Goal: Information Seeking & Learning: Learn about a topic

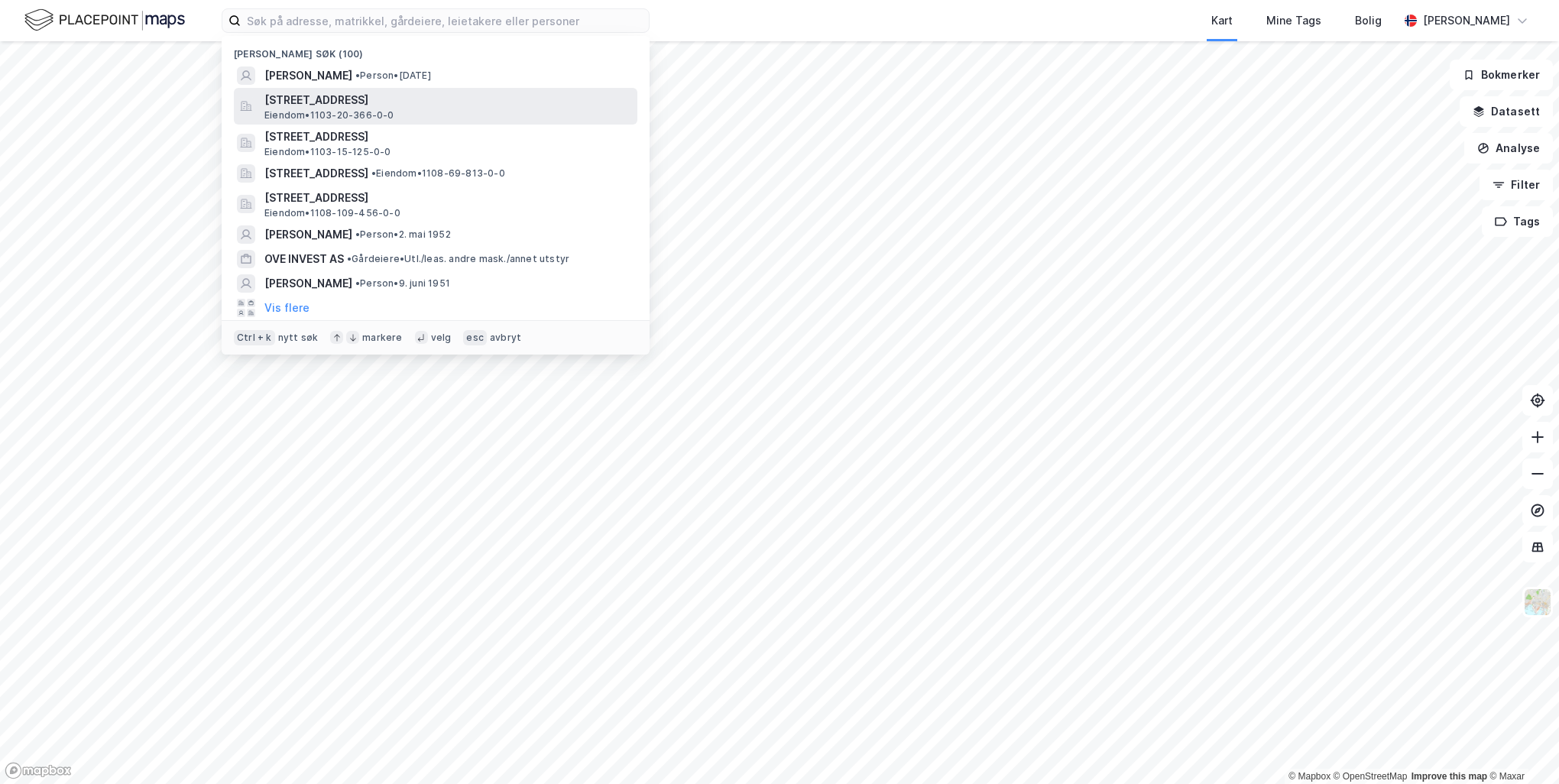
click at [342, 98] on span "[STREET_ADDRESS]" at bounding box center [447, 100] width 367 height 18
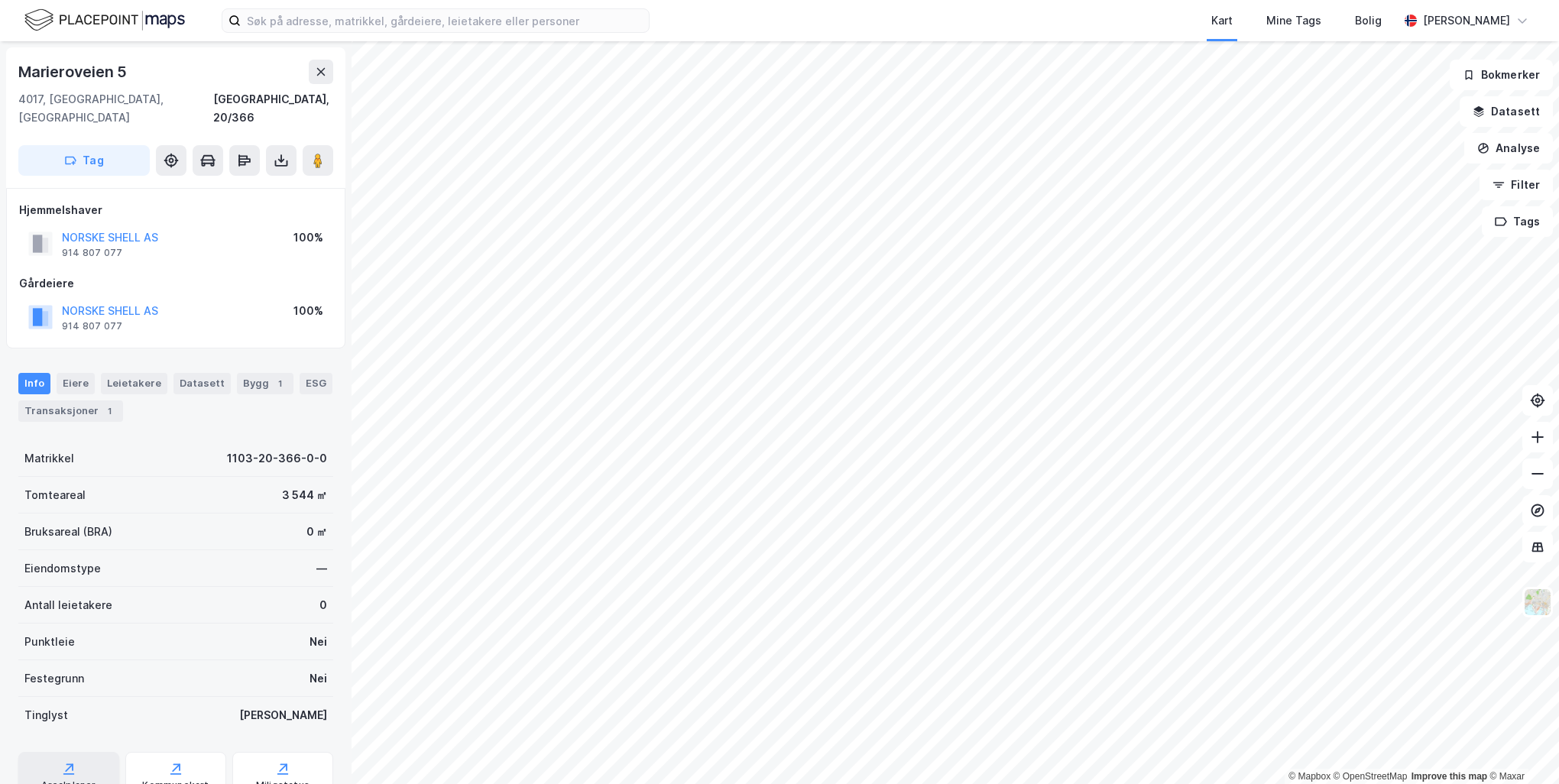
click at [66, 779] on div "Arealplaner" at bounding box center [69, 785] width 54 height 12
